Goal: Entertainment & Leisure: Consume media (video, audio)

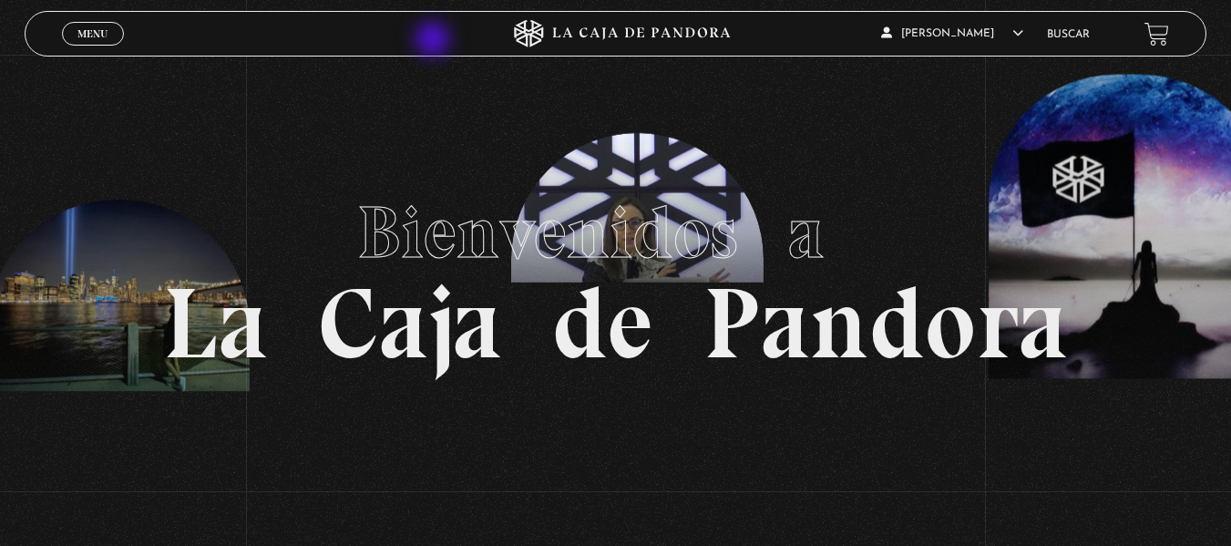
click at [100, 34] on span "Menu" at bounding box center [92, 33] width 30 height 11
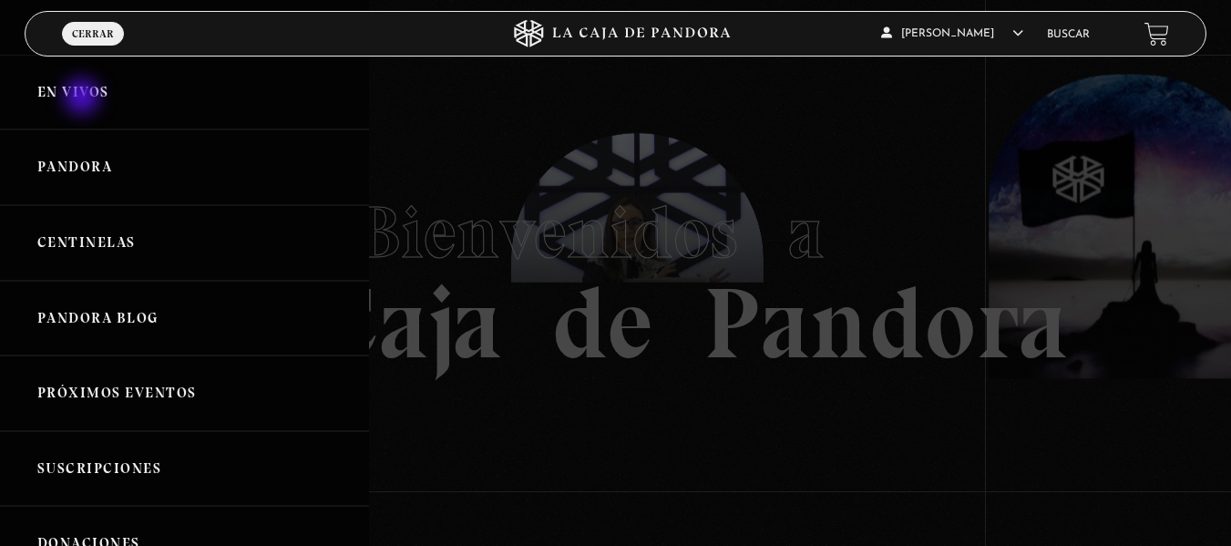
click at [84, 98] on link "En vivos" at bounding box center [184, 93] width 369 height 76
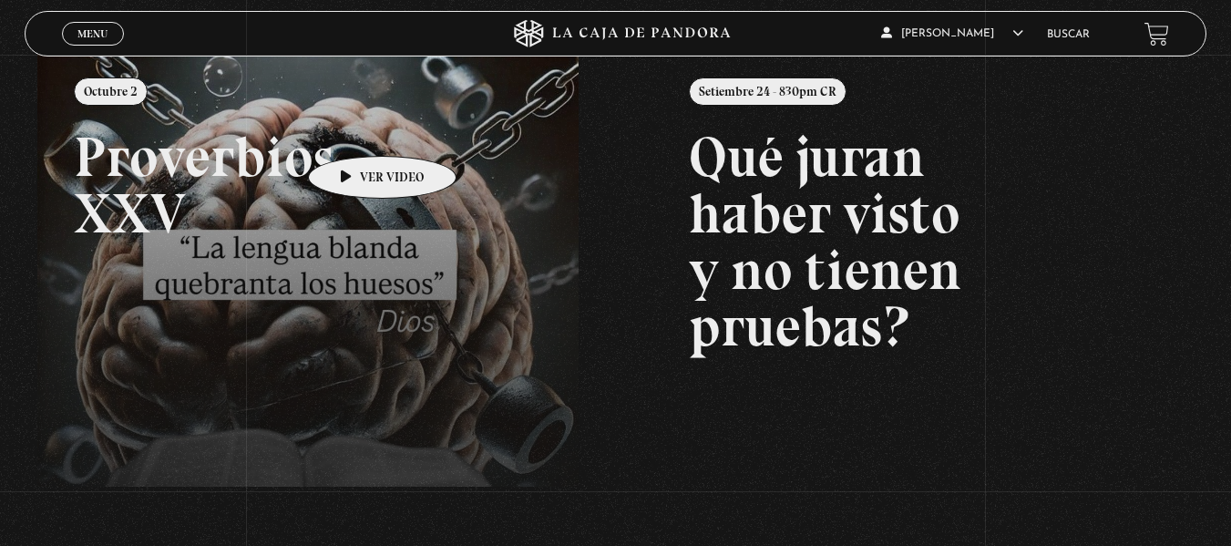
scroll to position [229, 0]
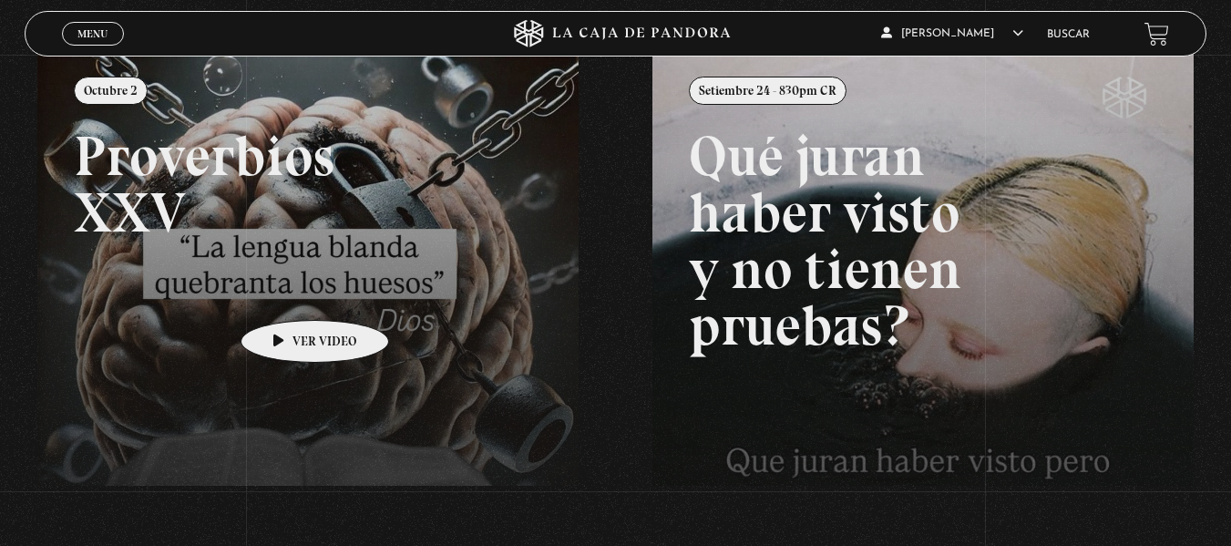
click at [286, 292] on link at bounding box center [652, 322] width 1231 height 546
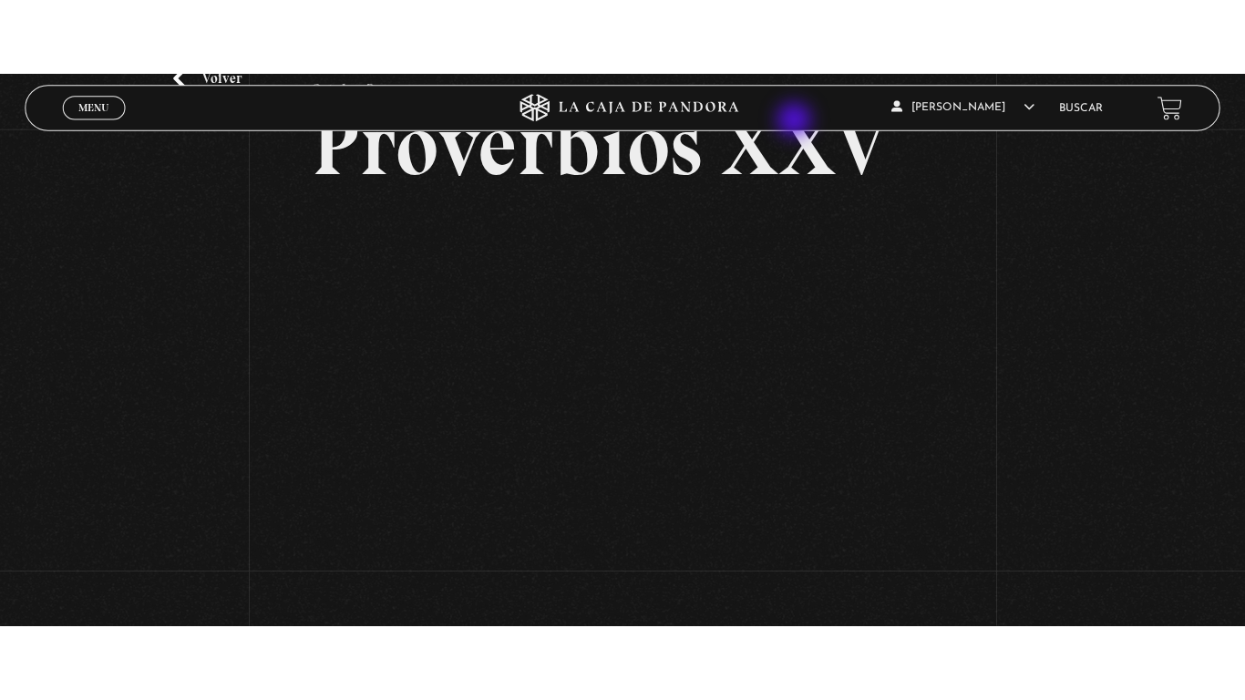
scroll to position [118, 0]
